Goal: Book appointment/travel/reservation

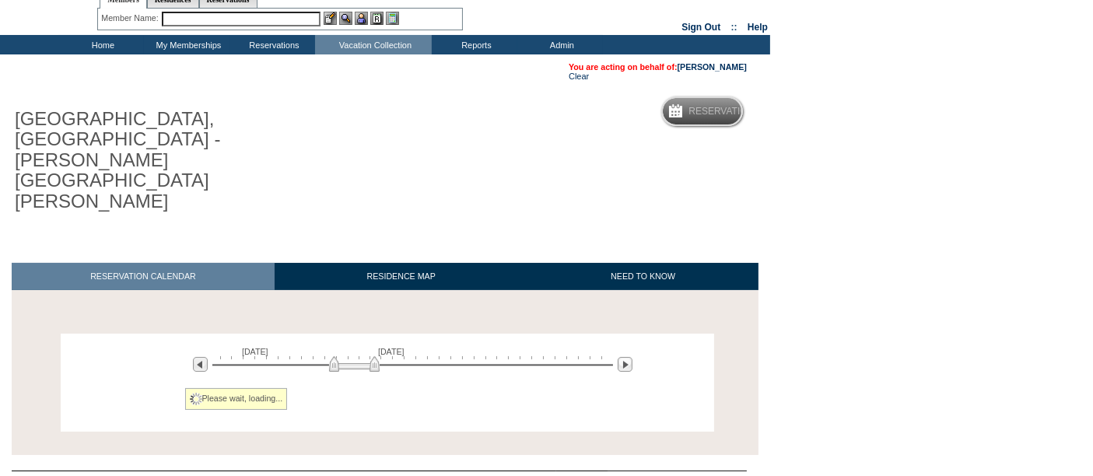
scroll to position [54, 0]
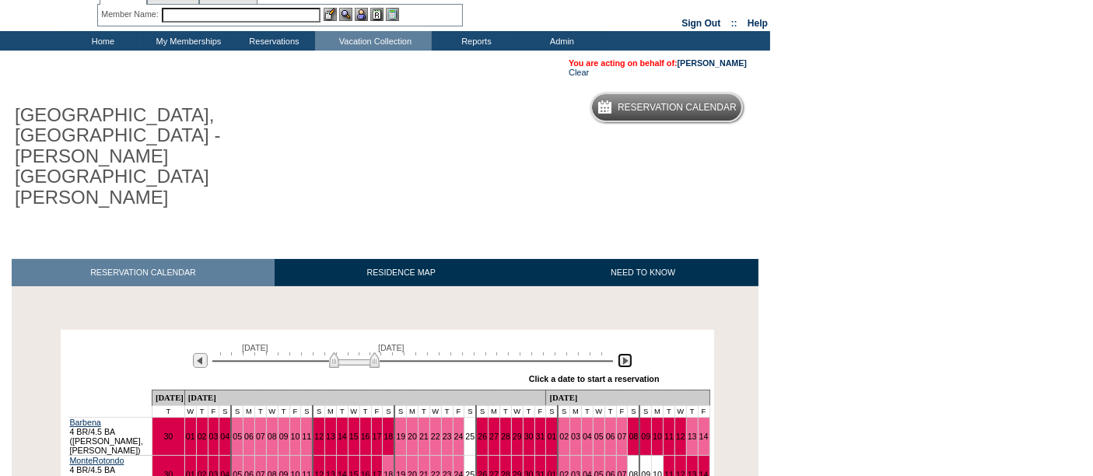
click at [622, 353] on img at bounding box center [625, 360] width 15 height 15
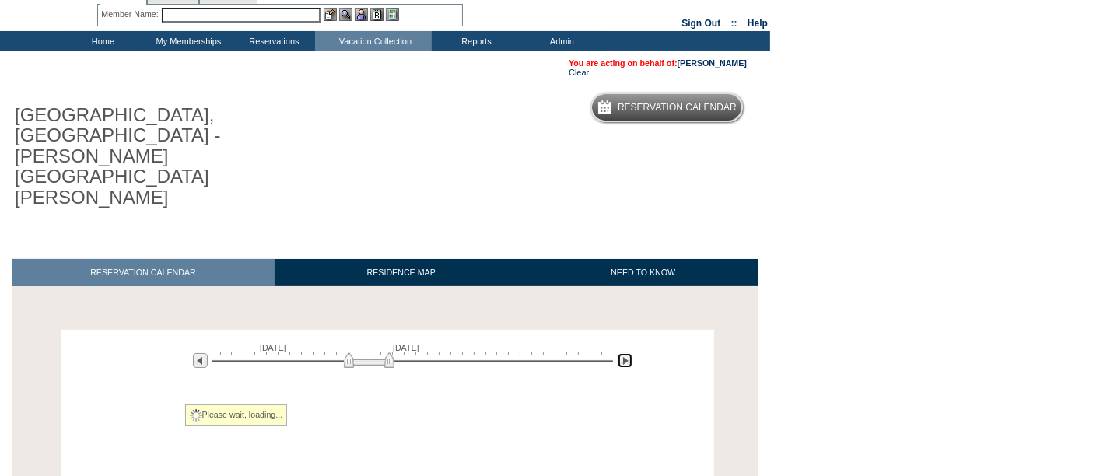
click at [622, 353] on img at bounding box center [625, 360] width 15 height 15
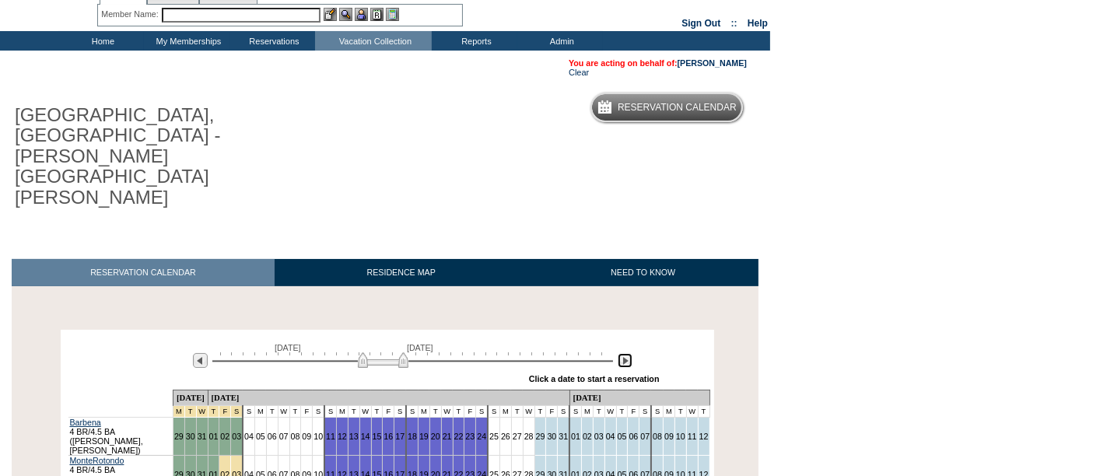
click at [622, 353] on img at bounding box center [625, 360] width 15 height 15
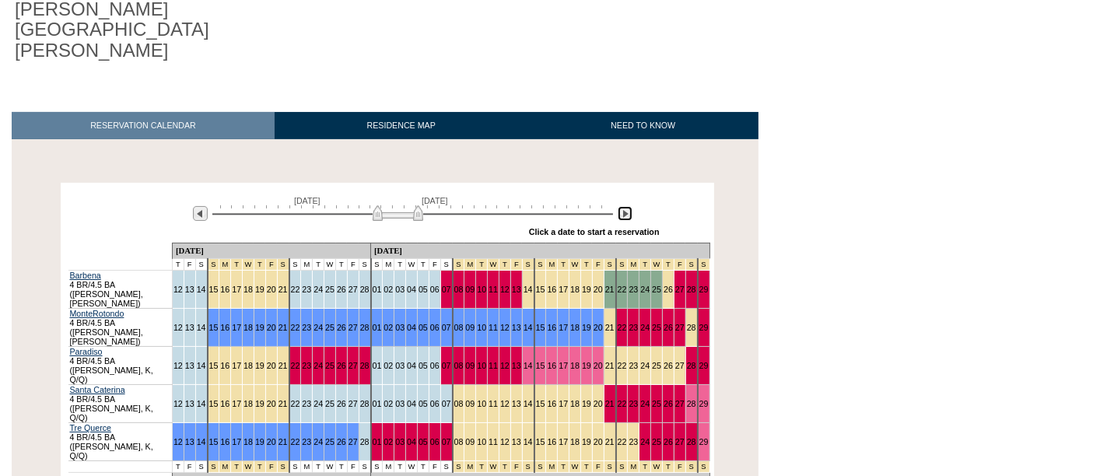
scroll to position [215, 0]
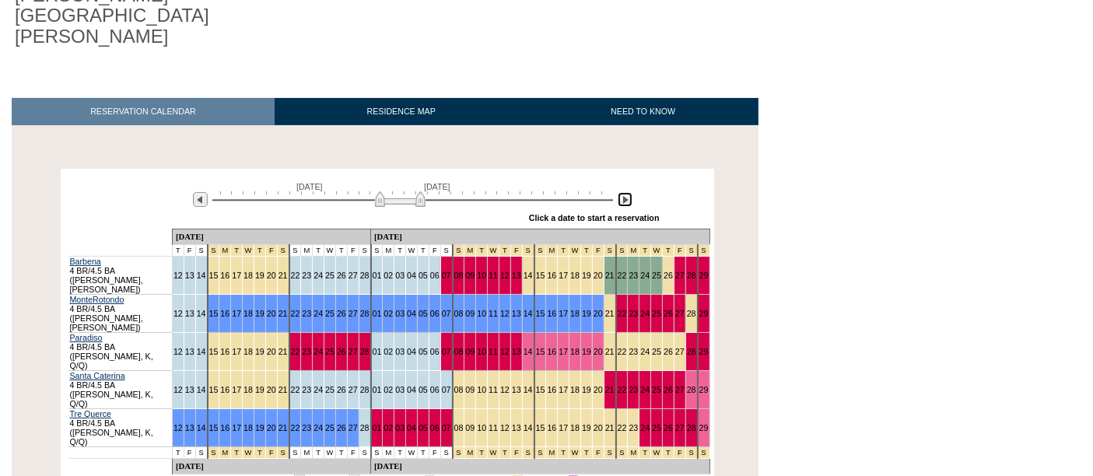
click at [409, 191] on img at bounding box center [400, 199] width 51 height 16
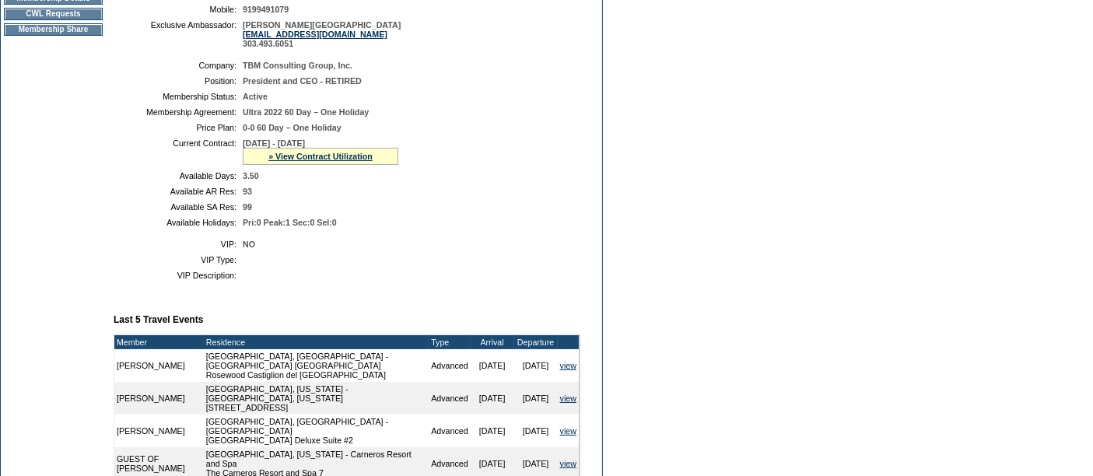
scroll to position [293, 0]
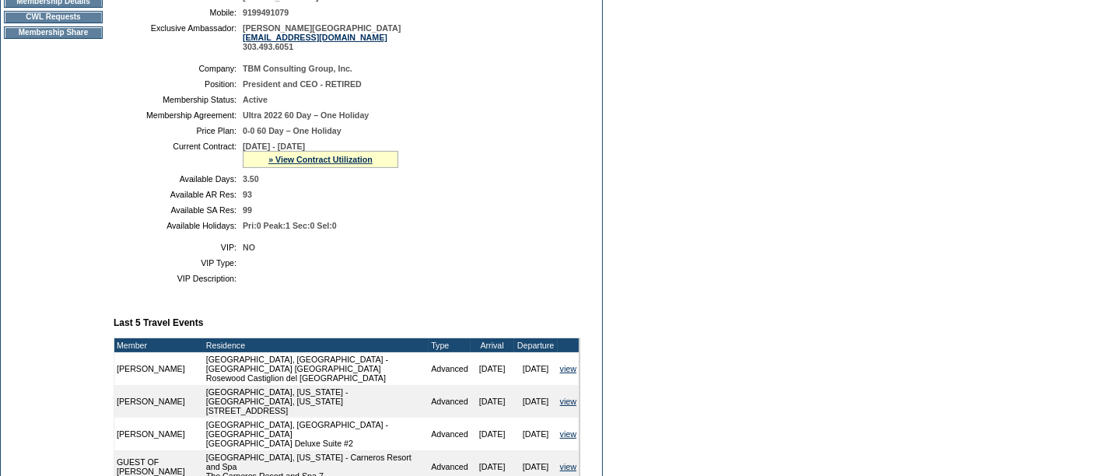
click at [86, 23] on td "CWL Requests" at bounding box center [53, 17] width 99 height 12
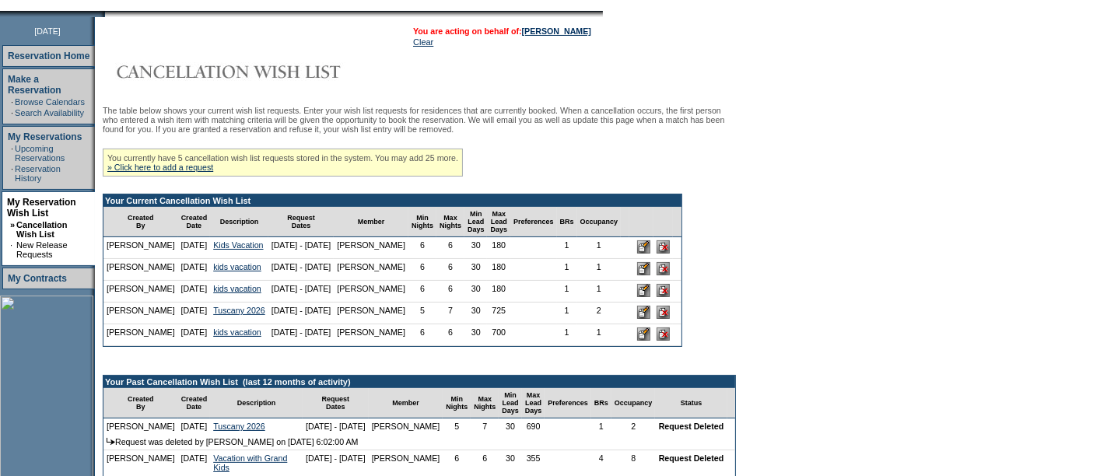
scroll to position [189, 0]
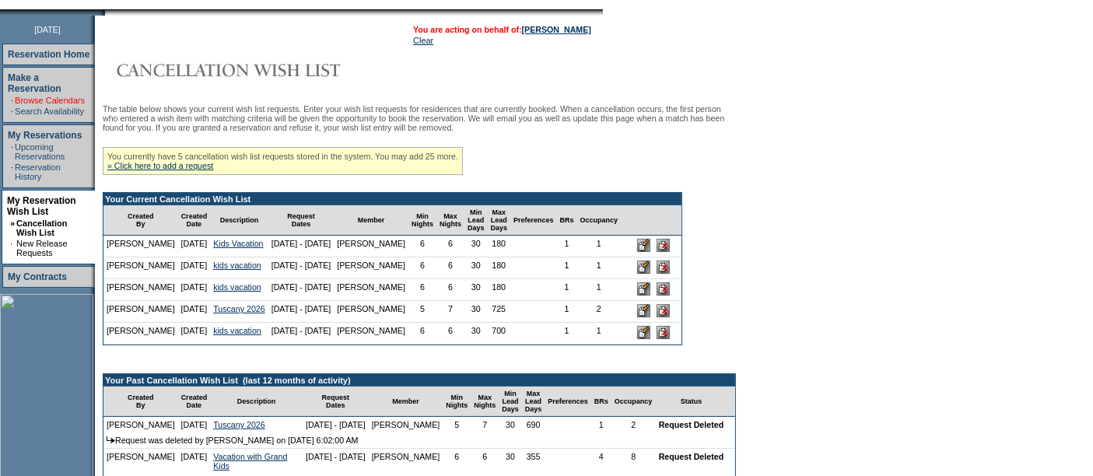
click at [63, 96] on link "Browse Calendars" at bounding box center [50, 100] width 70 height 9
